Goal: Task Accomplishment & Management: Complete application form

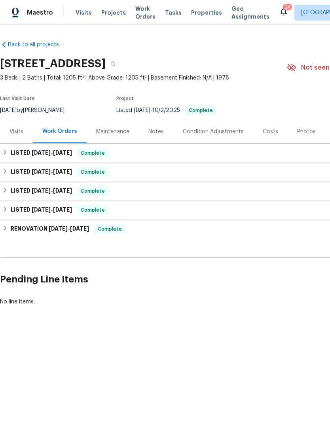
click at [120, 136] on div "Maintenance" at bounding box center [112, 132] width 33 height 8
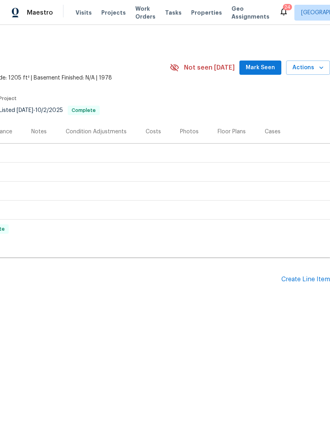
scroll to position [0, 117]
click at [304, 284] on div "Create Line Item" at bounding box center [306, 280] width 49 height 8
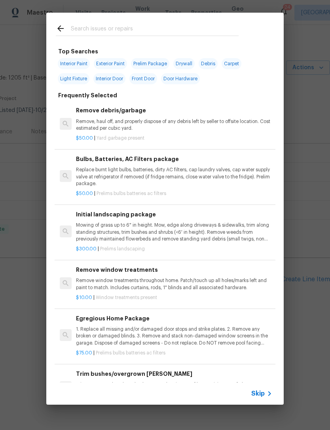
click at [147, 25] on input "text" at bounding box center [155, 30] width 168 height 12
type input "Tree"
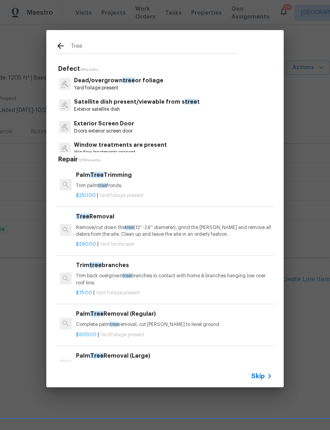
click at [93, 228] on p "Remove/cut down the tree (12''-24'' diameter), grind the stump and remove all d…" at bounding box center [174, 231] width 196 height 13
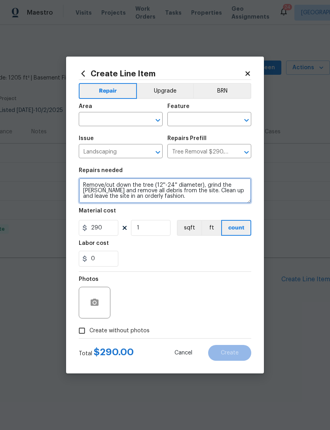
click at [147, 194] on textarea "Remove/cut down the tree (12''-24'' diameter), grind the stump and remove all d…" at bounding box center [165, 190] width 173 height 25
click at [150, 196] on textarea "Remove/cut down the tree (12''-24'' diameter), grind the stump and remove all d…" at bounding box center [165, 190] width 173 height 25
type textarea "PLEASE PROVIDE QUOTE FOR TRIMMING LARGE TREE LIMBS HANGING OVER HOUSE ROOF. PLE…"
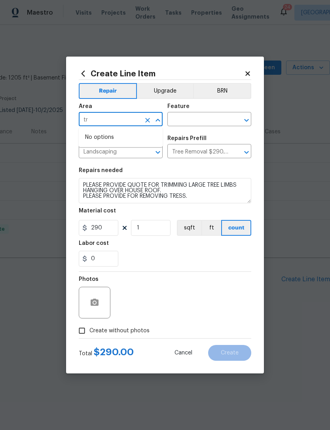
type input "t"
type input "exte"
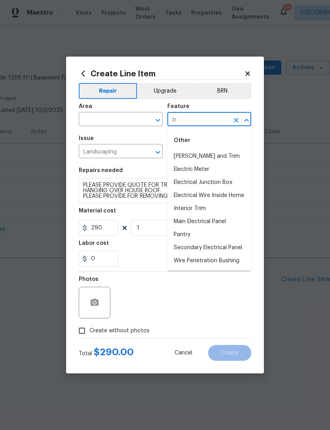
type input "t"
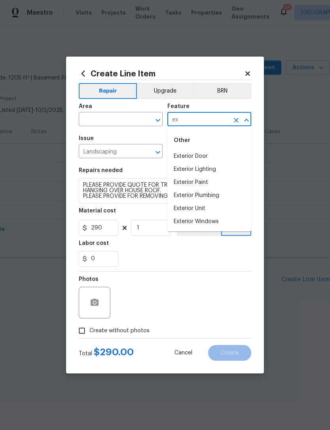
type input "e"
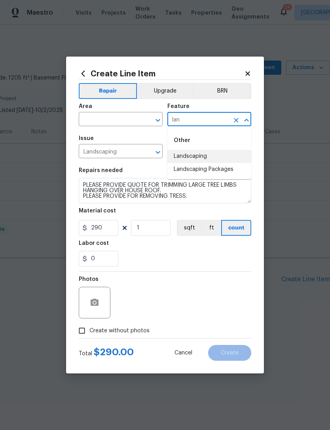
type input "lan"
type input "land"
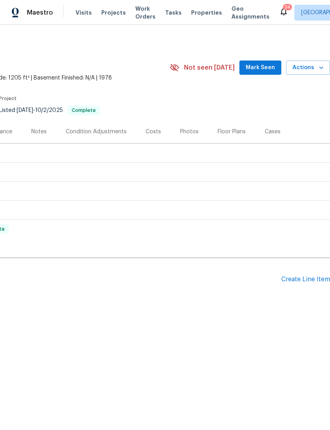
scroll to position [0, 117]
click at [306, 284] on div "Create Line Item" at bounding box center [306, 280] width 49 height 8
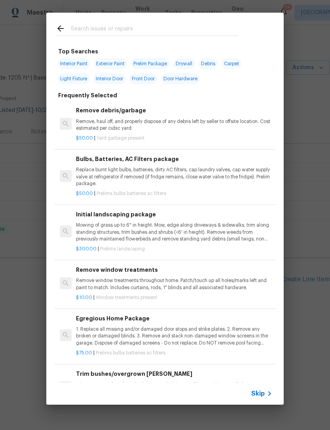
click at [142, 27] on input "text" at bounding box center [155, 30] width 168 height 12
type input "Tree"
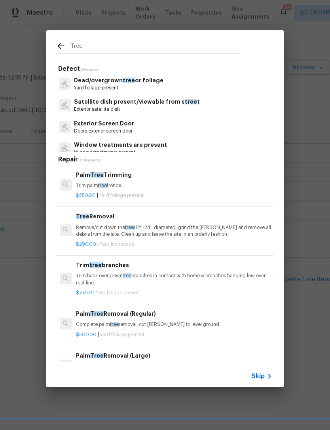
click at [112, 221] on div "Tree Removal Remove/cut down the tree (12''-24'' diameter), grind the stump and…" at bounding box center [174, 225] width 196 height 26
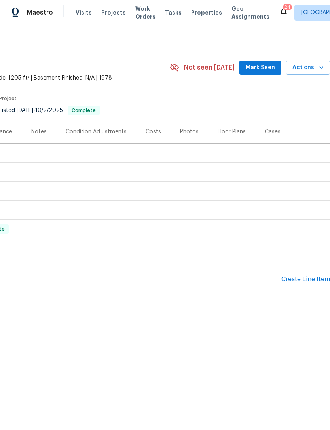
click at [308, 284] on div "Create Line Item" at bounding box center [306, 280] width 49 height 8
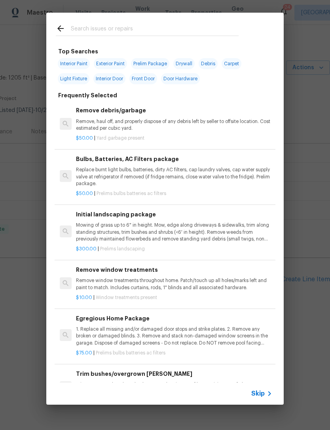
click at [124, 30] on input "text" at bounding box center [155, 30] width 168 height 12
type input "Tree"
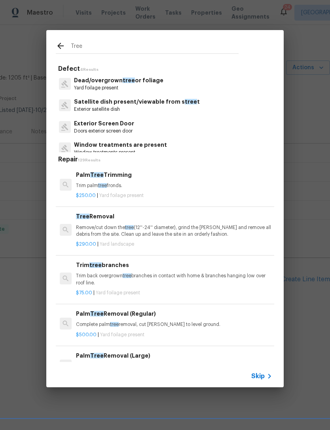
click at [117, 221] on h6 "Tree Removal" at bounding box center [174, 216] width 196 height 9
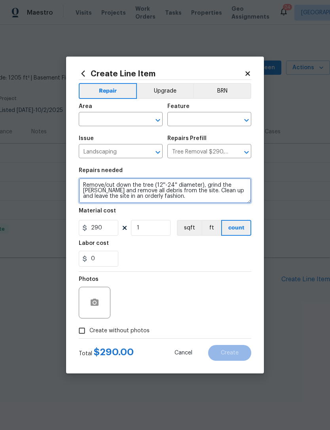
click at [136, 195] on textarea "Remove/cut down the tree (12''-24'' diameter), grind the stump and remove all d…" at bounding box center [165, 190] width 173 height 25
click at [136, 194] on textarea "Remove/cut down the tree (12''-24'' diameter), grind the stump and remove all d…" at bounding box center [165, 190] width 173 height 25
click at [139, 194] on textarea "Remove/cut down the tree (12''-24'' diameter), grind the stump and remove all d…" at bounding box center [165, 190] width 173 height 25
click at [139, 193] on textarea "Remove/cut down the tree (12''-24'' diameter), grind the stump and remove all d…" at bounding box center [165, 190] width 173 height 25
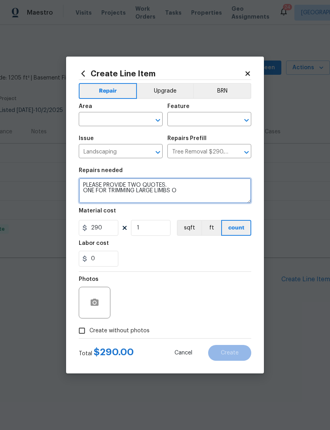
type textarea "PLEASE PROVIDE TWO QUOTES. ONE FOR TRIMMING LARGE LIMBS O"
click at [185, 194] on textarea "PLEASE PROVIDE TWO QUOTES. ONE FOR TRIMMING LARGE LIMBS O" at bounding box center [165, 190] width 173 height 25
type input "Tree Removal $290.00"
type textarea "PLEASE PROVIDE TWO QUOTES. ONE FOR TRIMMING LARGE LIMBS HANGING OVER ROOF. ONE …"
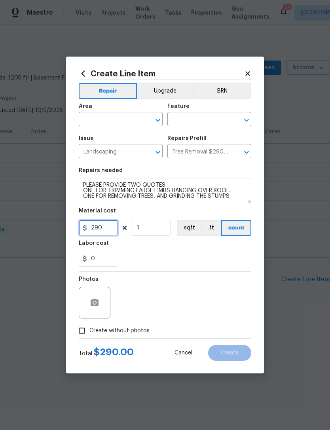
click at [106, 236] on input "290" at bounding box center [99, 228] width 40 height 16
type input "1"
click at [125, 117] on input "text" at bounding box center [110, 120] width 62 height 12
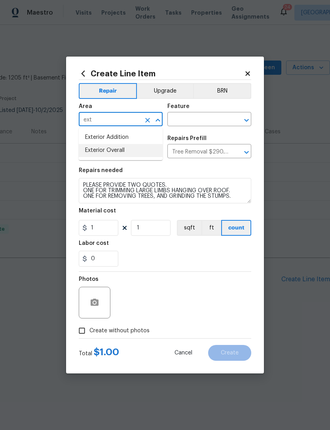
click at [126, 150] on li "Exterior Overall" at bounding box center [121, 150] width 84 height 13
type input "Exterior Overall"
click at [195, 121] on input "text" at bounding box center [198, 120] width 62 height 12
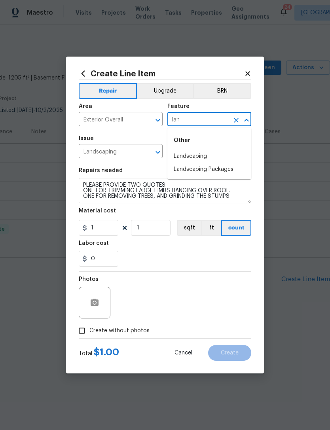
click at [206, 153] on li "Landscaping" at bounding box center [209, 156] width 84 height 13
type input "Landscaping"
click at [185, 267] on div "0" at bounding box center [165, 259] width 173 height 16
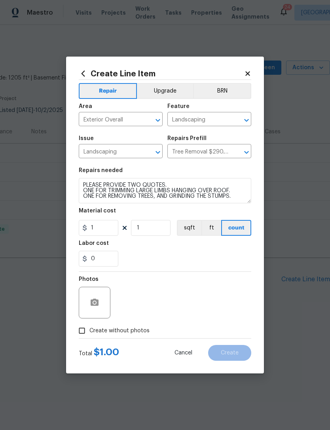
click at [120, 329] on span "Create without photos" at bounding box center [119, 331] width 60 height 8
click at [89, 329] on input "Create without photos" at bounding box center [81, 330] width 15 height 15
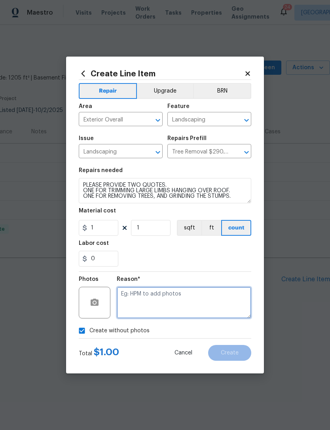
click at [185, 294] on textarea at bounding box center [184, 303] width 135 height 32
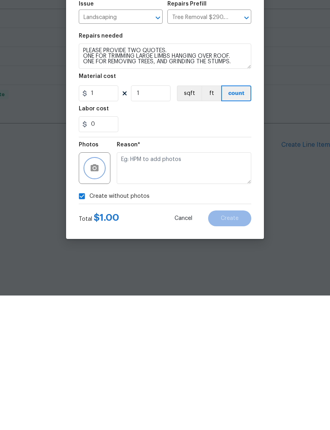
click at [95, 299] on icon "button" at bounding box center [95, 302] width 8 height 7
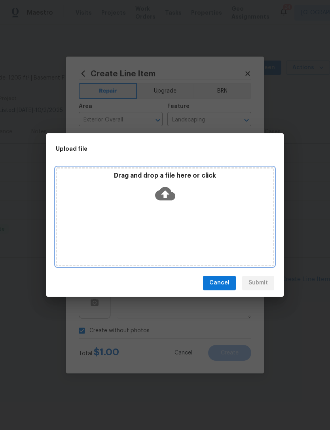
click at [171, 198] on icon at bounding box center [165, 193] width 20 height 13
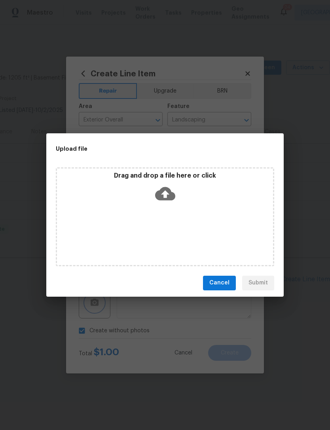
click at [207, 421] on div "Upload file Drag and drop a file here or click Cancel Submit" at bounding box center [165, 215] width 330 height 430
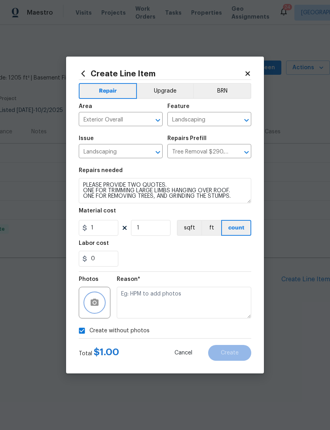
click at [100, 301] on button "button" at bounding box center [94, 302] width 19 height 19
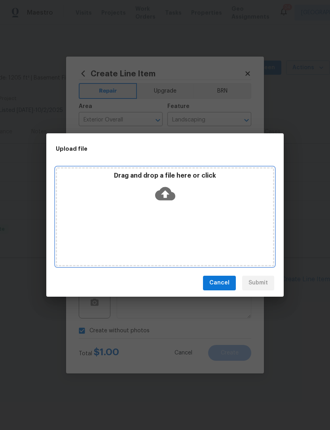
click at [167, 197] on icon at bounding box center [165, 193] width 20 height 13
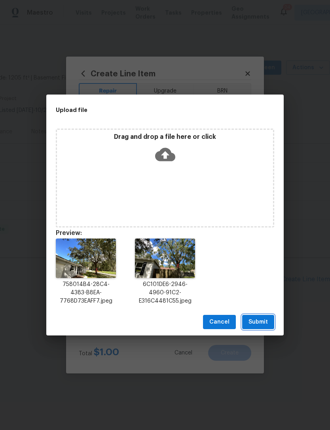
click at [261, 321] on span "Submit" at bounding box center [258, 323] width 19 height 10
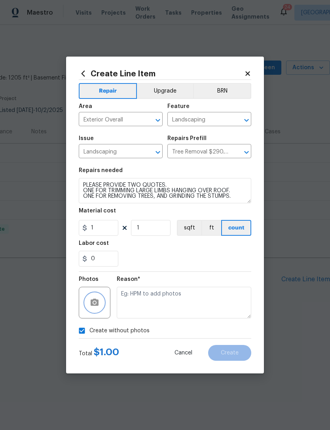
checkbox input "false"
click at [231, 352] on span "Create" at bounding box center [230, 353] width 18 height 6
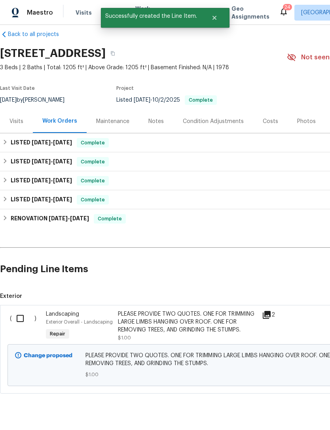
scroll to position [10, 0]
click at [23, 325] on input "checkbox" at bounding box center [23, 318] width 23 height 17
checkbox input "true"
click at [300, 414] on span "Create Work Order" at bounding box center [285, 411] width 53 height 10
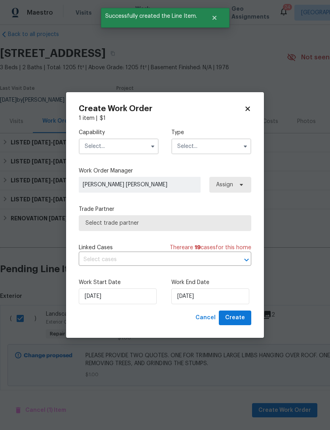
click at [132, 148] on input "text" at bounding box center [119, 147] width 80 height 16
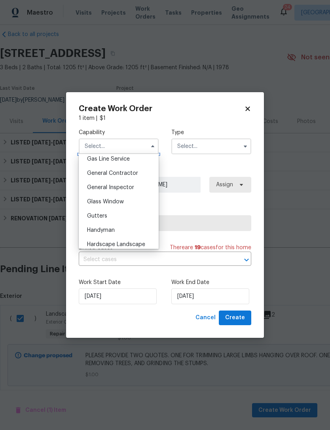
scroll to position [377, 0]
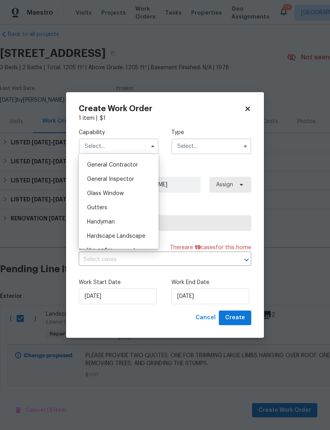
click at [118, 225] on div "Handyman" at bounding box center [119, 222] width 76 height 14
type input "Handyman"
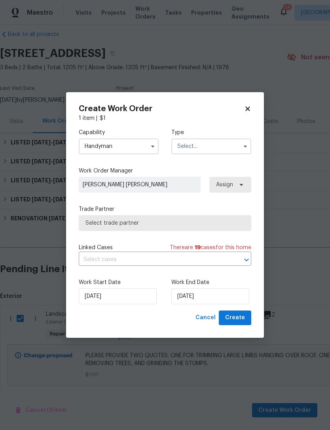
click at [209, 144] on input "text" at bounding box center [211, 147] width 80 height 16
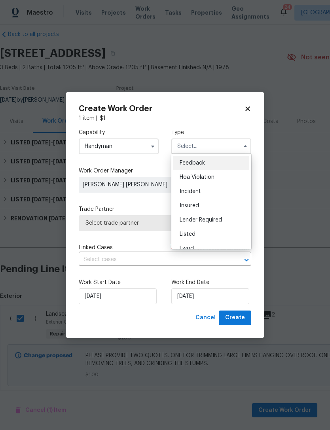
click at [198, 233] on div "Listed" at bounding box center [211, 234] width 76 height 14
type input "Listed"
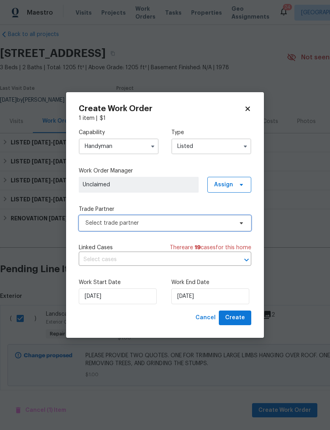
click at [147, 227] on span "Select trade partner" at bounding box center [165, 223] width 173 height 16
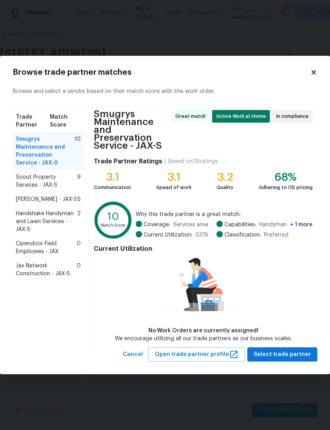
click at [59, 180] on span "Scout Property Services - JAX-S" at bounding box center [46, 181] width 61 height 16
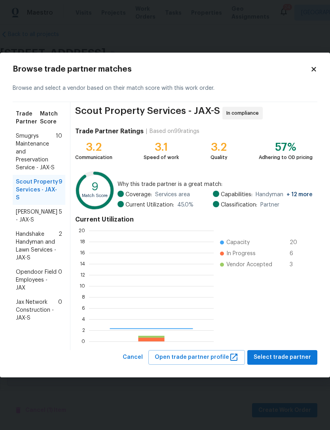
scroll to position [111, 125]
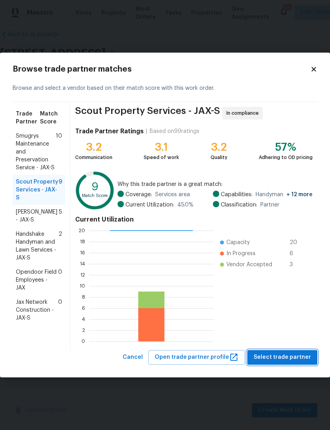
click at [282, 354] on span "Select trade partner" at bounding box center [282, 358] width 57 height 10
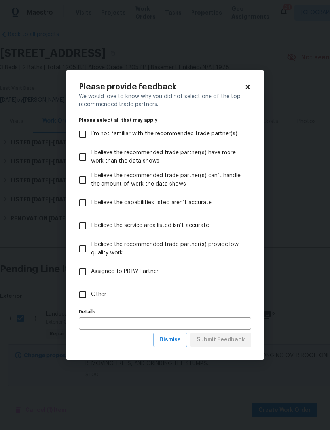
click at [90, 295] on input "Other" at bounding box center [82, 295] width 17 height 17
checkbox input "true"
click at [223, 342] on span "Submit Feedback" at bounding box center [221, 340] width 48 height 10
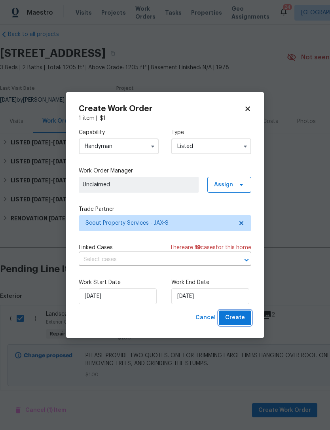
click at [236, 321] on span "Create" at bounding box center [235, 318] width 20 height 10
checkbox input "false"
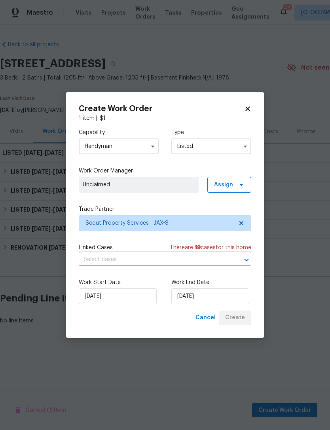
scroll to position [0, 0]
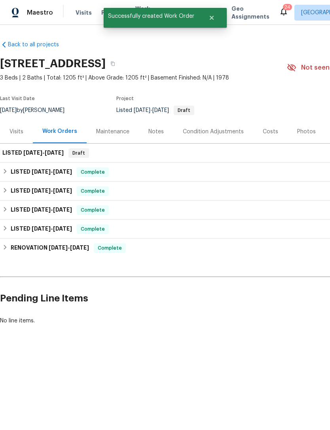
click at [299, 275] on div "Back to all projects 7027 Beechfern Ln S, Jacksonville, FL 32244 3 Beds | 2 Bat…" at bounding box center [223, 182] width 447 height 297
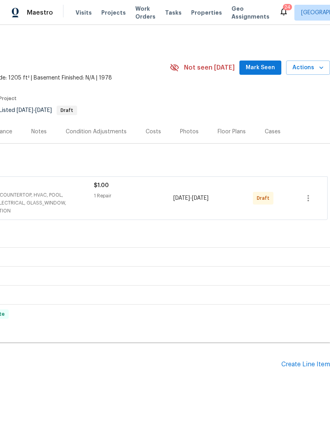
scroll to position [0, 117]
click at [313, 202] on icon "button" at bounding box center [309, 199] width 10 height 10
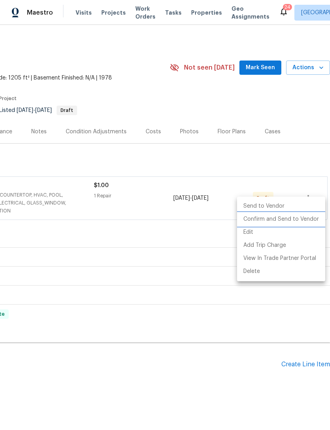
click at [300, 221] on li "Confirm and Send to Vendor" at bounding box center [281, 219] width 88 height 13
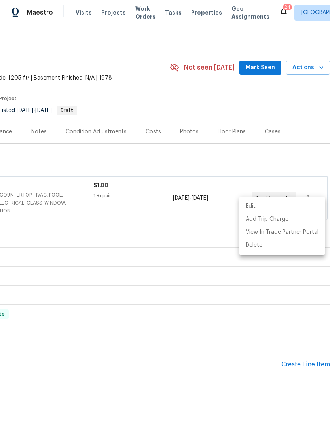
click at [292, 171] on div at bounding box center [165, 215] width 330 height 430
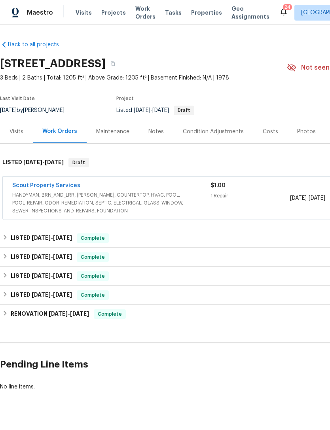
scroll to position [0, 0]
click at [133, 191] on div "Scout Property Services" at bounding box center [111, 187] width 198 height 10
